Goal: Task Accomplishment & Management: Complete application form

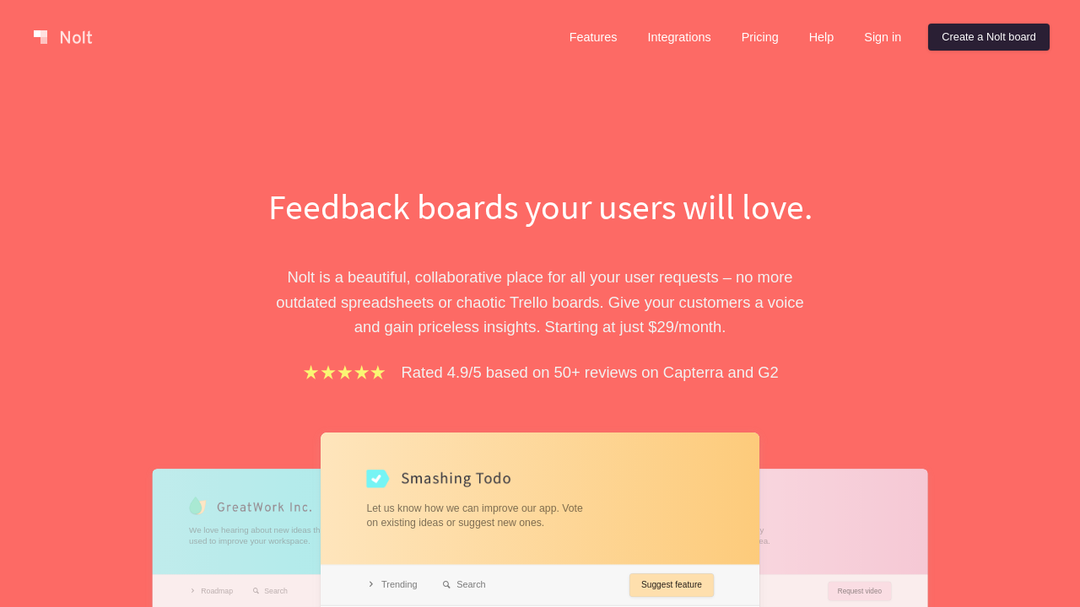
click at [985, 37] on link "Create a Nolt board" at bounding box center [988, 37] width 121 height 27
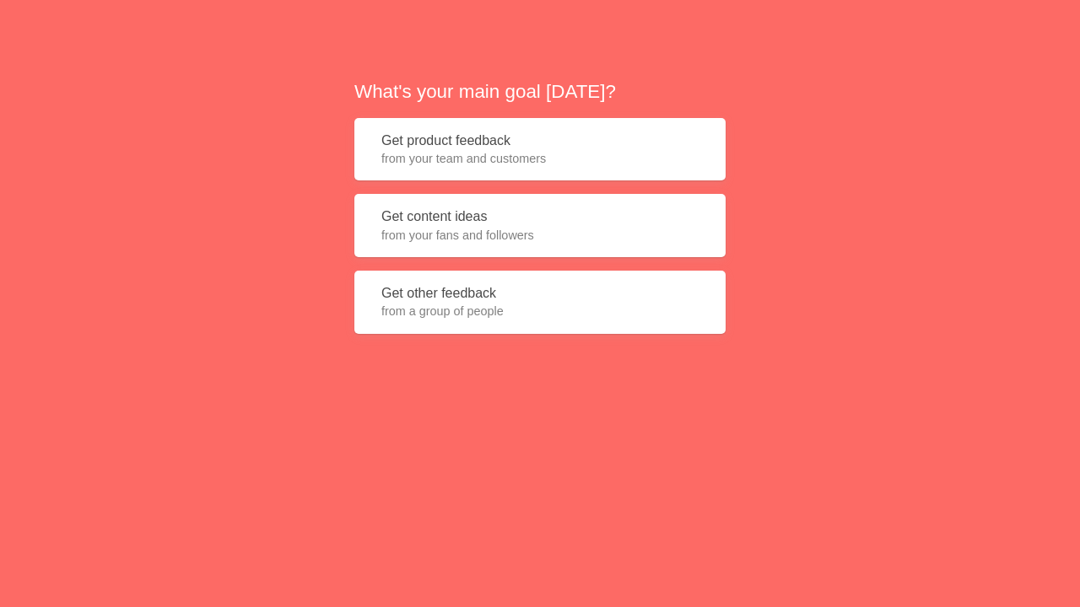
click at [540, 149] on button "Get product feedback from your team and customers" at bounding box center [539, 149] width 371 height 63
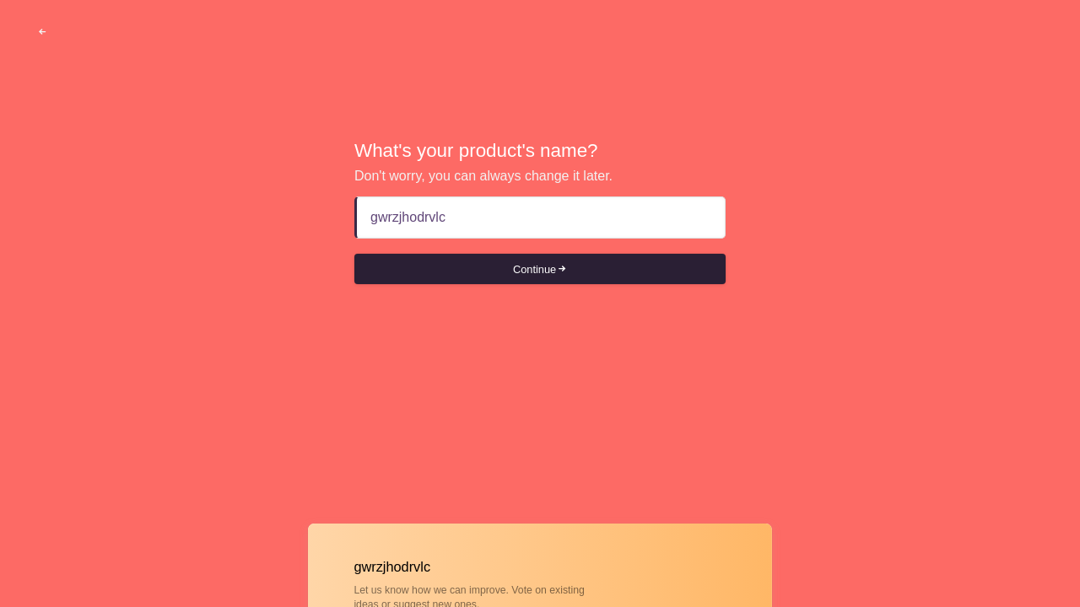
click at [540, 269] on button "Continue" at bounding box center [539, 269] width 371 height 30
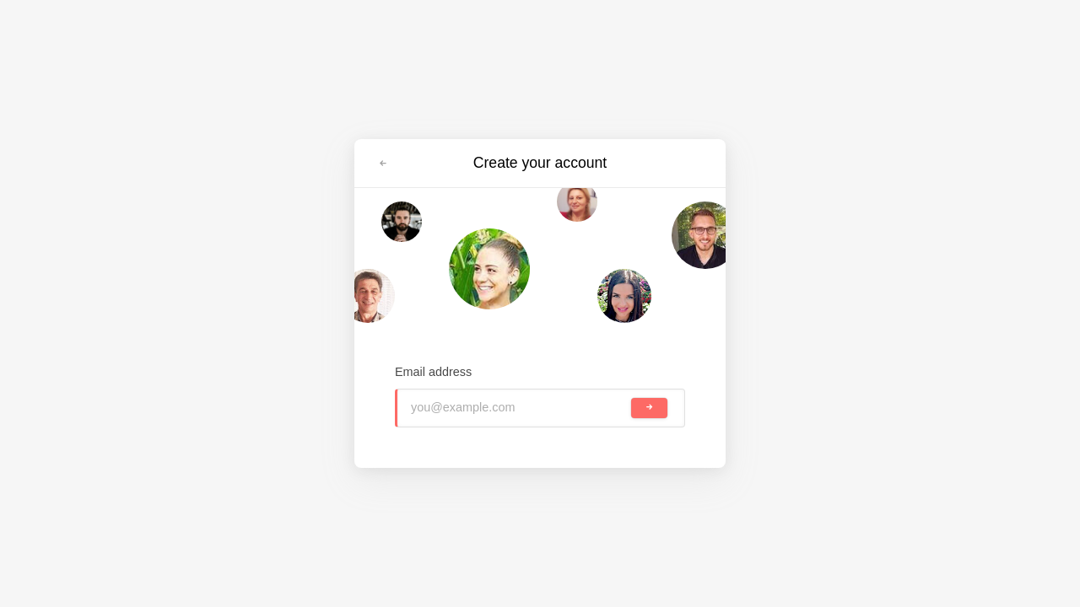
type input "[PERSON_NAME][EMAIL_ADDRESS][DOMAIN_NAME]"
click at [649, 408] on span "submit" at bounding box center [649, 407] width 9 height 9
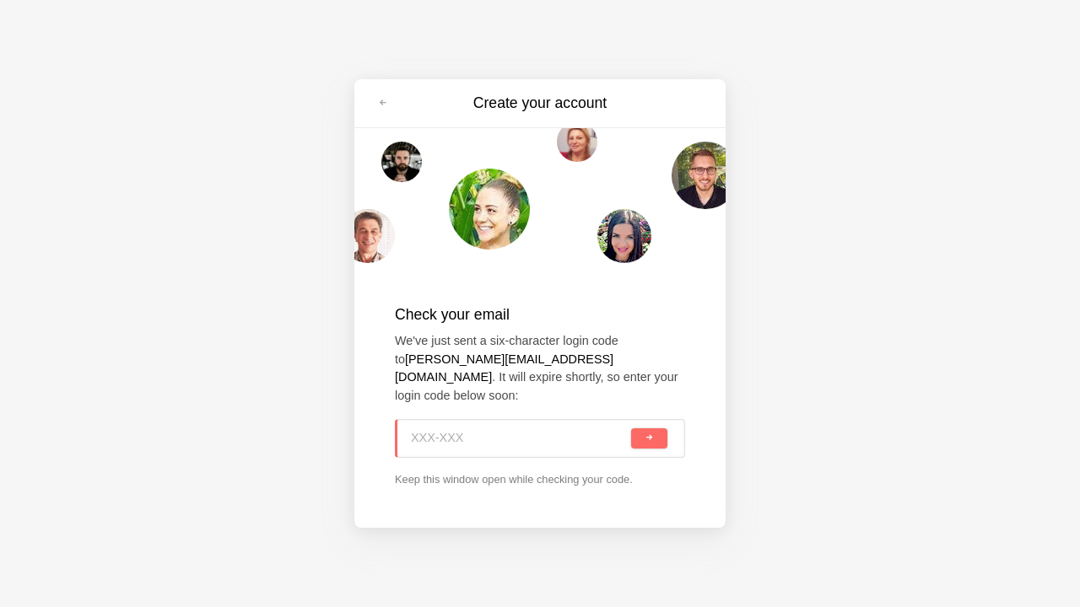
type input "EB7-ZGA"
click at [649, 434] on span "submit" at bounding box center [649, 438] width 9 height 9
